Goal: Check status: Check status

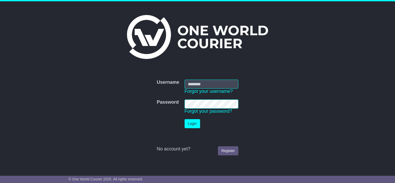
type input "**********"
click at [194, 122] on button "Login" at bounding box center [193, 123] width 16 height 9
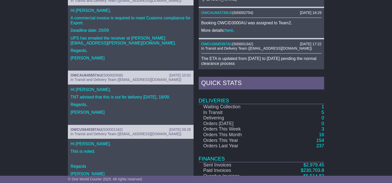
scroll to position [259, 0]
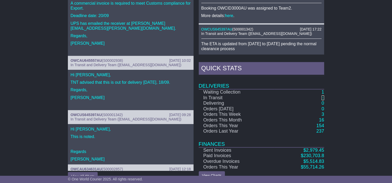
click at [322, 95] on link "5" at bounding box center [322, 97] width 3 height 5
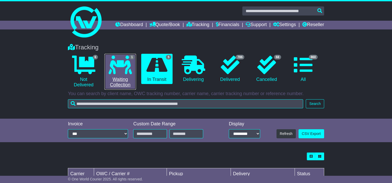
click at [122, 70] on icon at bounding box center [119, 65] width 23 height 19
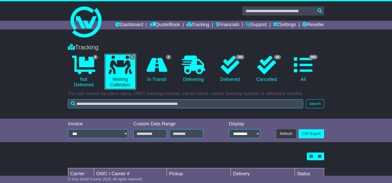
scroll to position [35, 0]
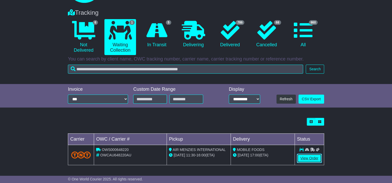
click at [310, 162] on link "View Order" at bounding box center [309, 158] width 25 height 9
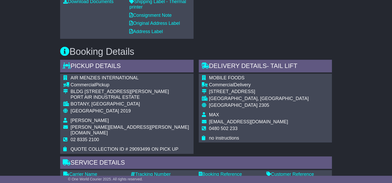
scroll to position [311, 0]
